Goal: Check status

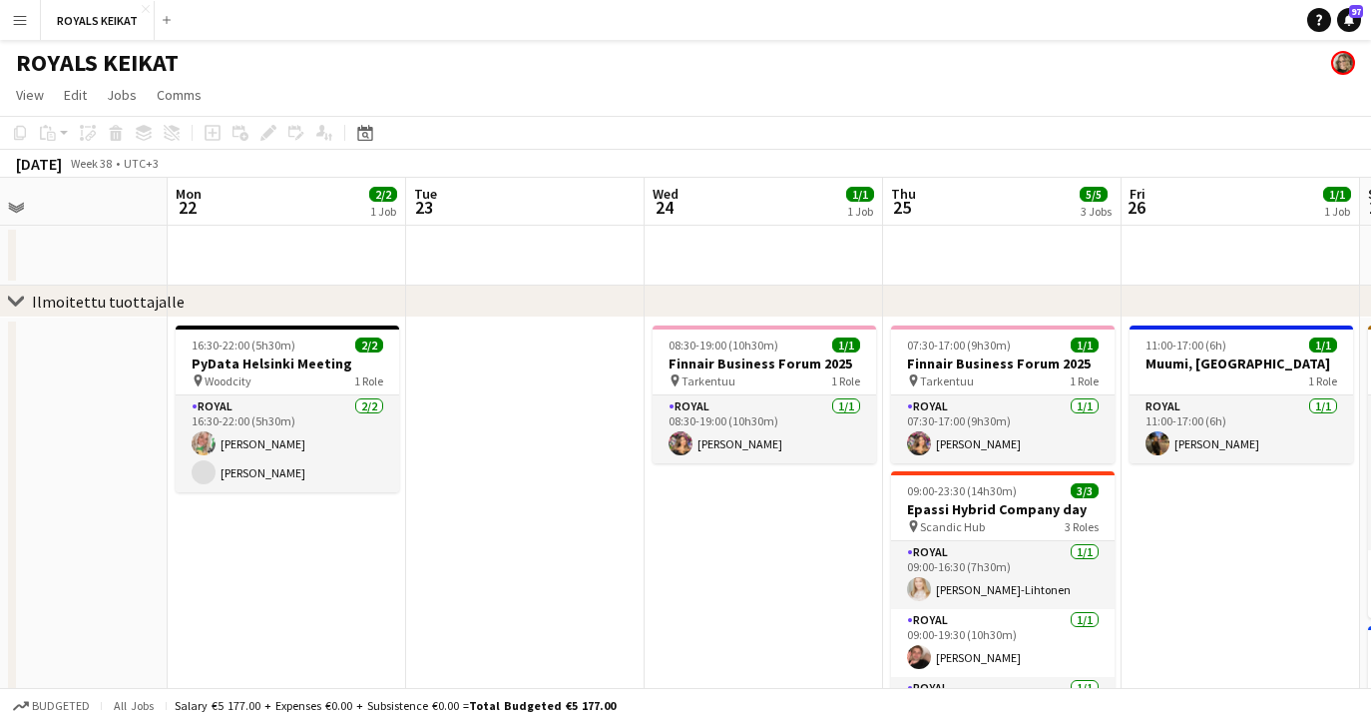
scroll to position [0, 823]
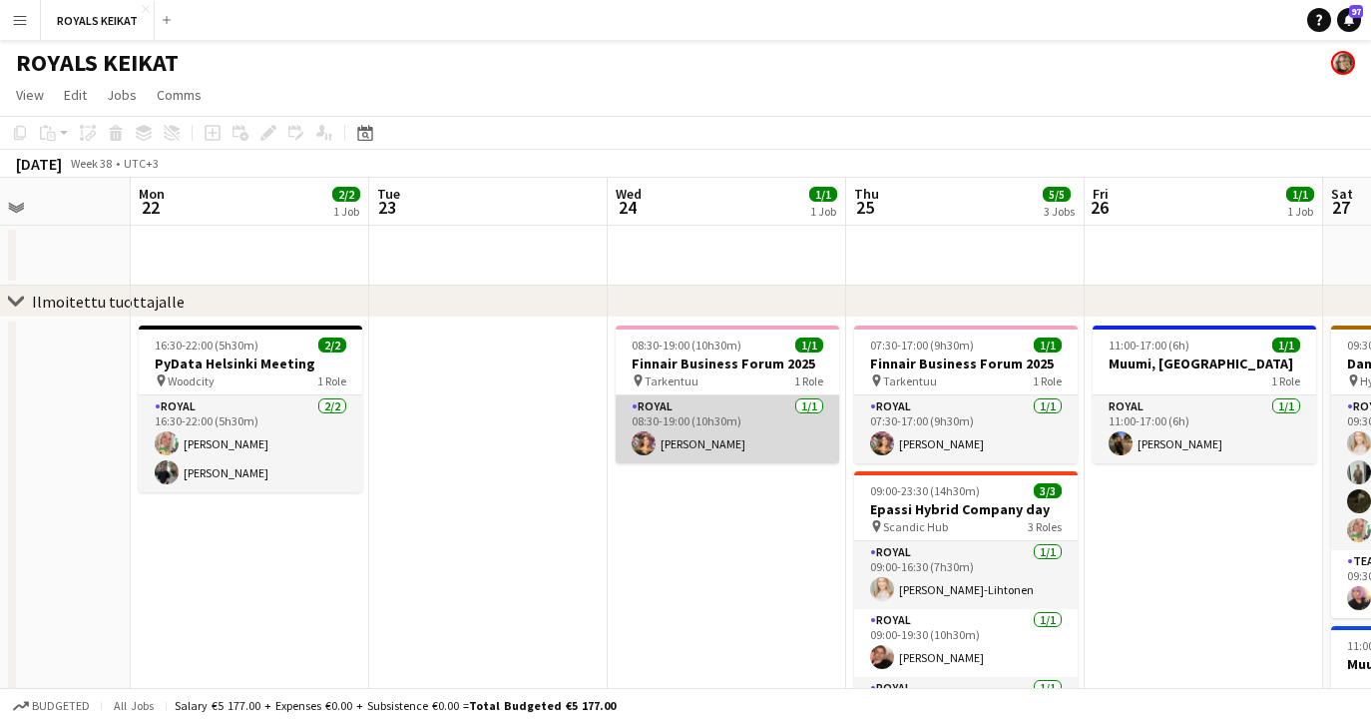
click at [732, 419] on app-card-role "Royal [DATE] 08:30-19:00 (10h30m) [PERSON_NAME]" at bounding box center [728, 429] width 224 height 68
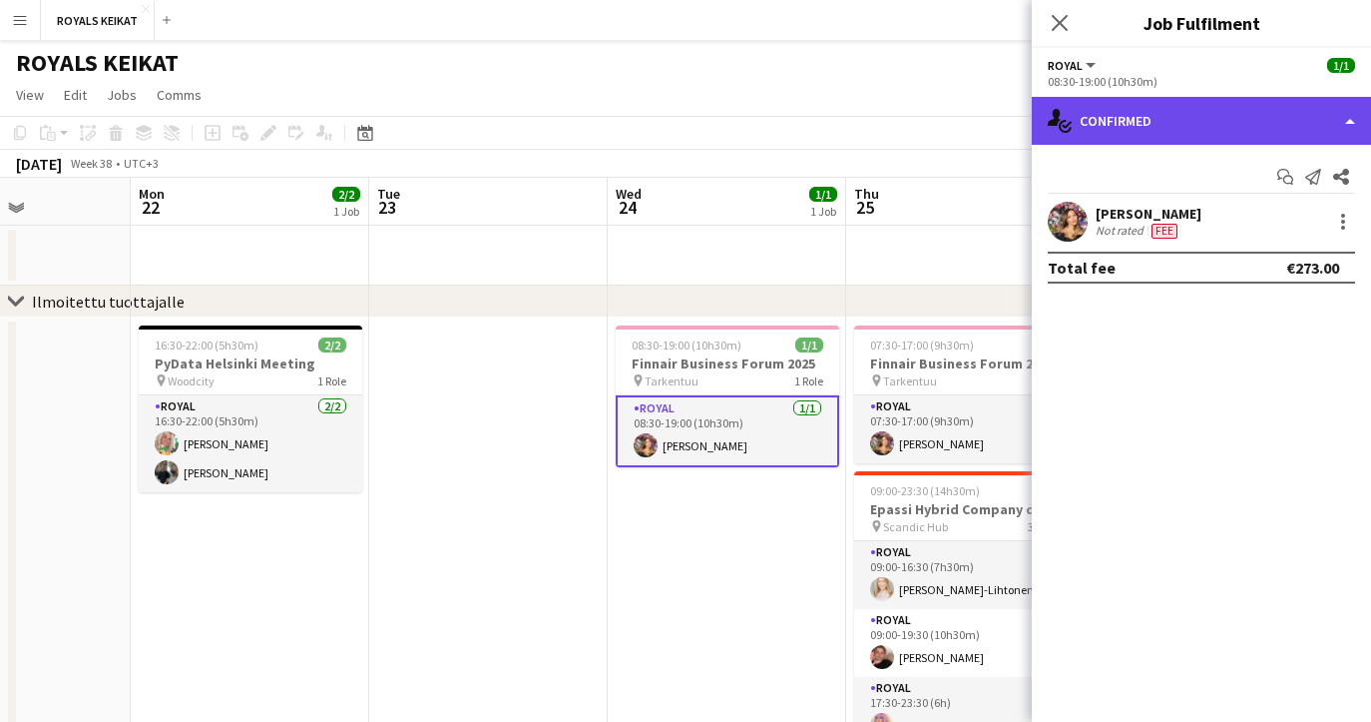
click at [1220, 120] on div "single-neutral-actions-check-2 Confirmed" at bounding box center [1201, 121] width 339 height 48
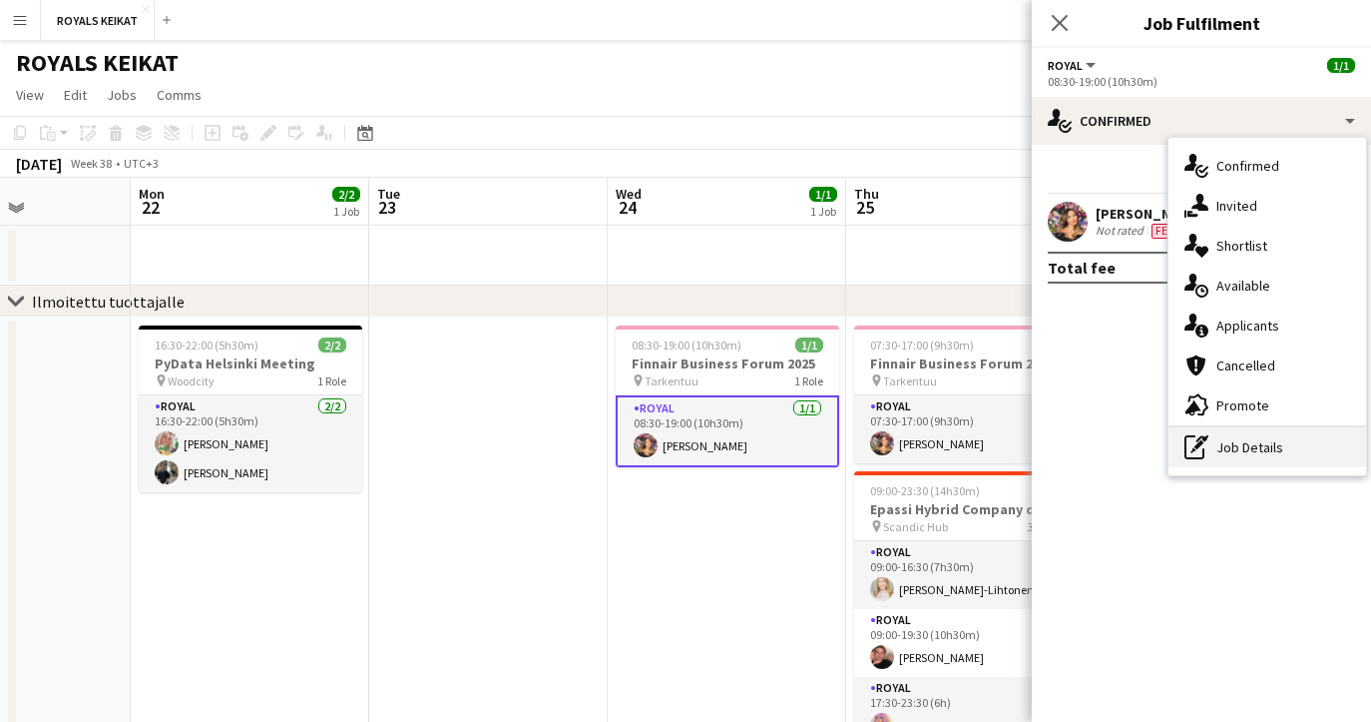
click at [1246, 448] on div "pen-write Job Details" at bounding box center [1268, 447] width 198 height 40
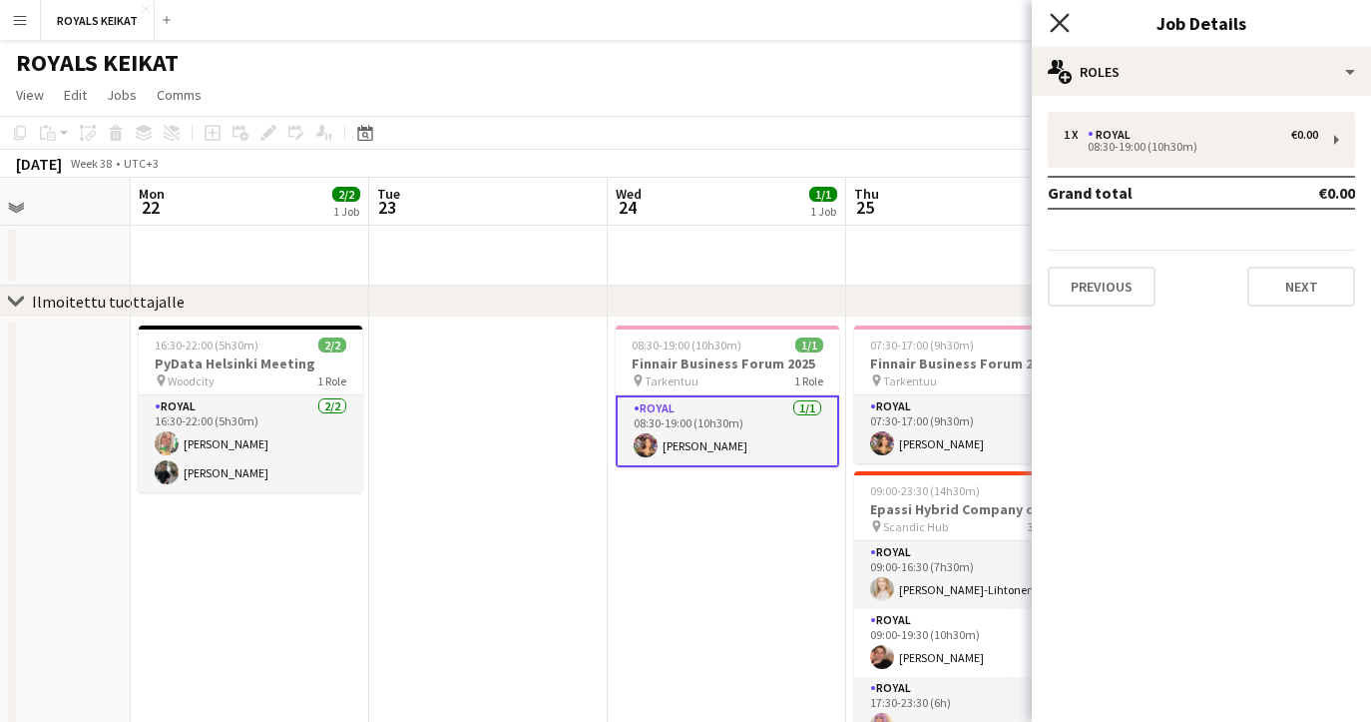
click at [1058, 20] on icon at bounding box center [1059, 22] width 19 height 19
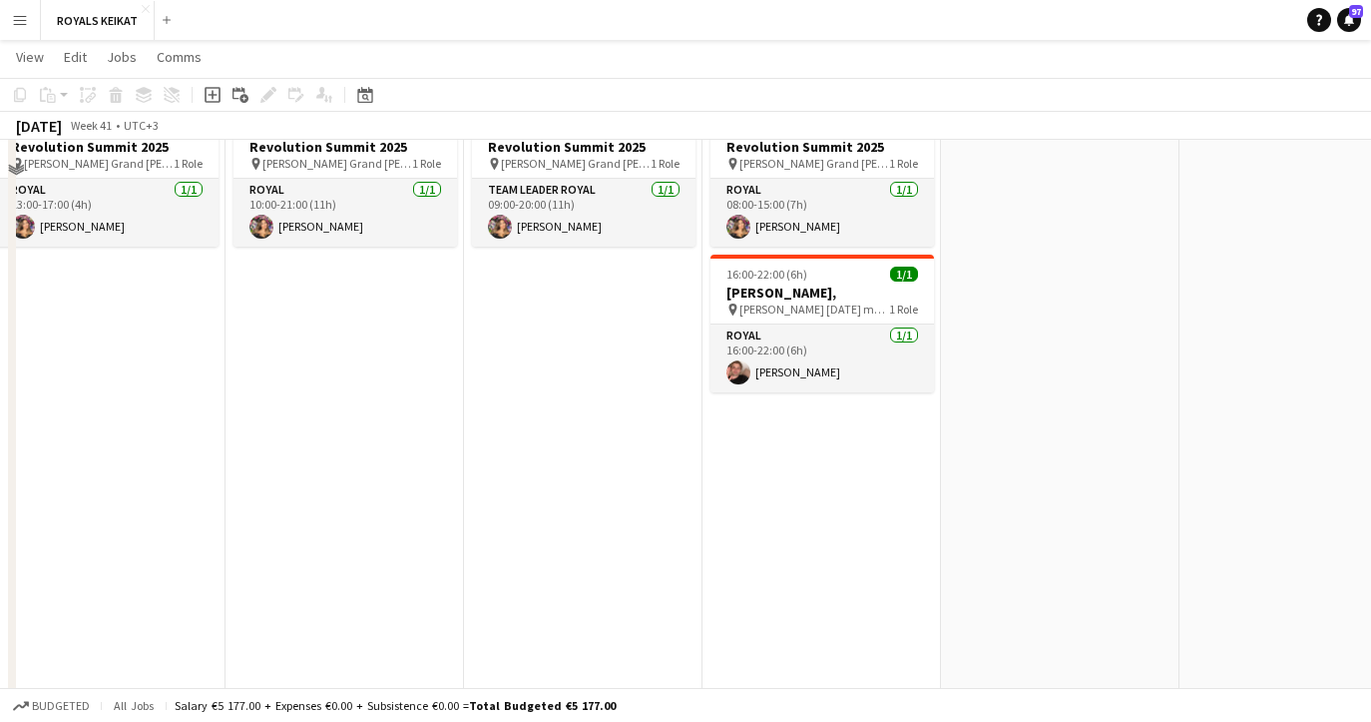
scroll to position [0, 0]
